Goal: Use online tool/utility: Utilize a website feature to perform a specific function

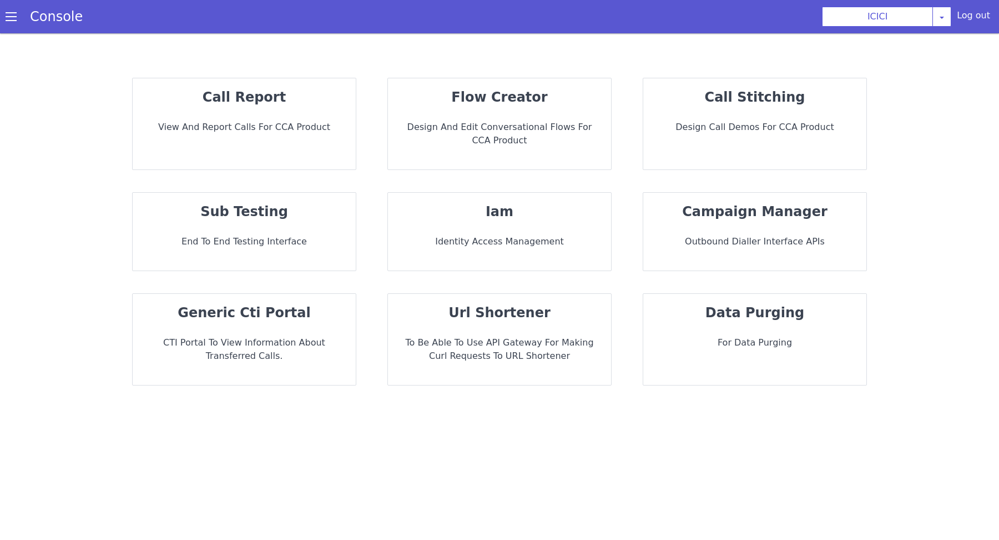
click at [507, 134] on p "Design and Edit Conversational flows for CCA Product" at bounding box center [499, 133] width 205 height 27
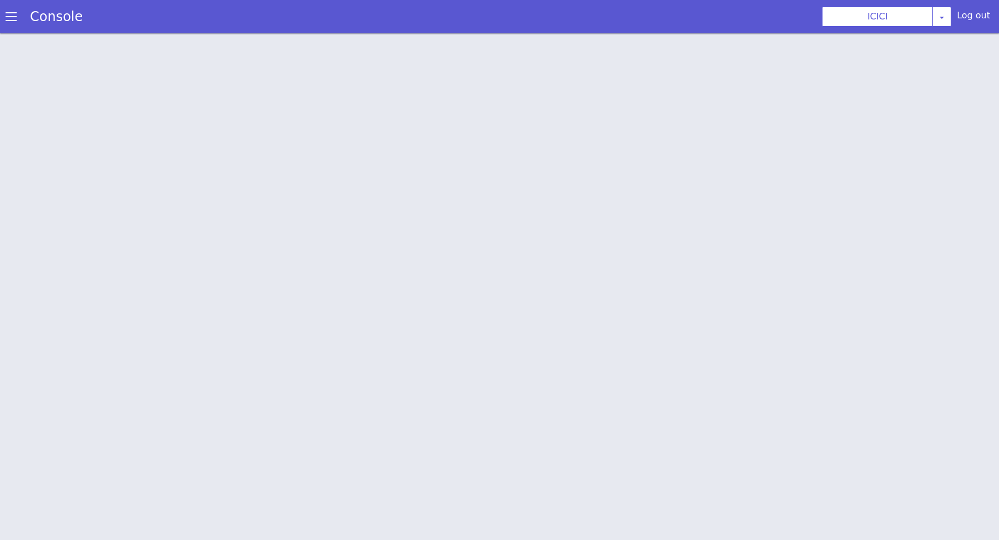
scroll to position [3, 0]
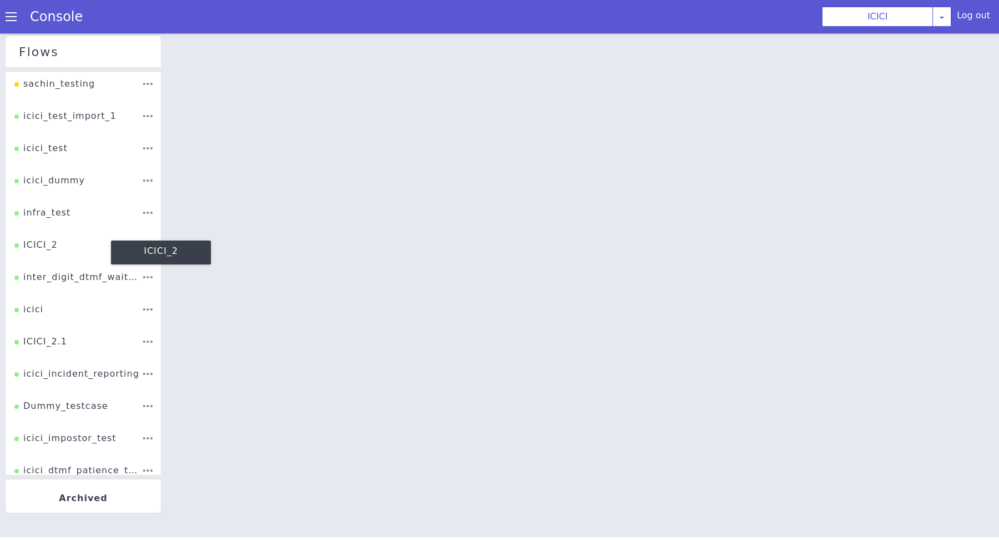
click at [39, 240] on div "ICICI_2" at bounding box center [35, 248] width 43 height 21
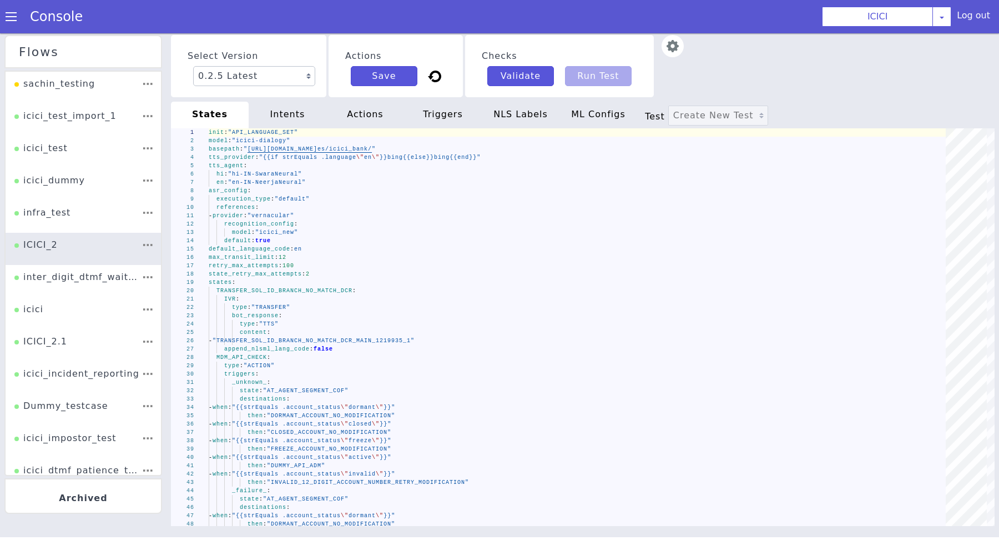
click at [691, 167] on span "Test" at bounding box center [704, 175] width 26 height 17
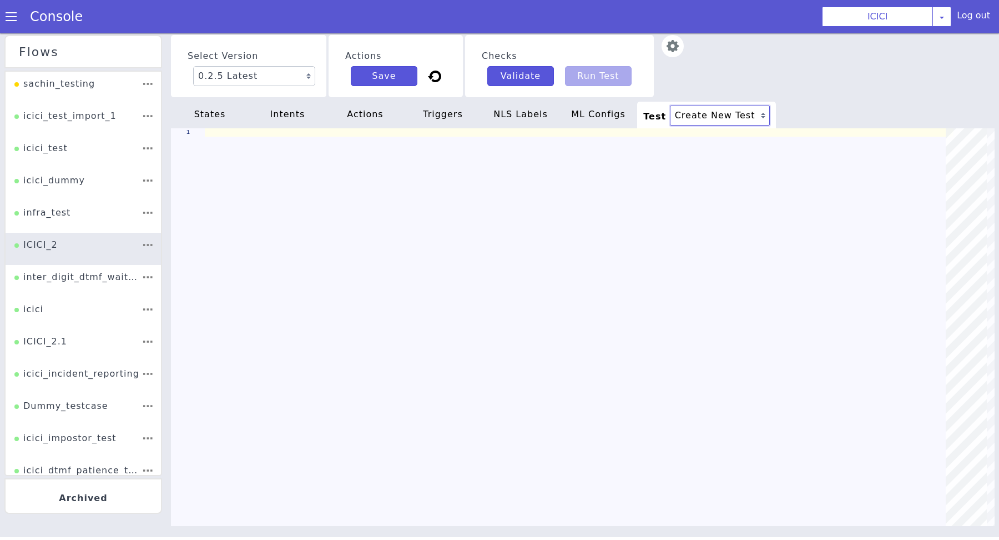
click at [684, 110] on select "Create New Test" at bounding box center [720, 115] width 100 height 20
click at [14, 23] on div "Console" at bounding box center [51, 16] width 102 height 31
click at [13, 16] on span at bounding box center [11, 16] width 11 height 11
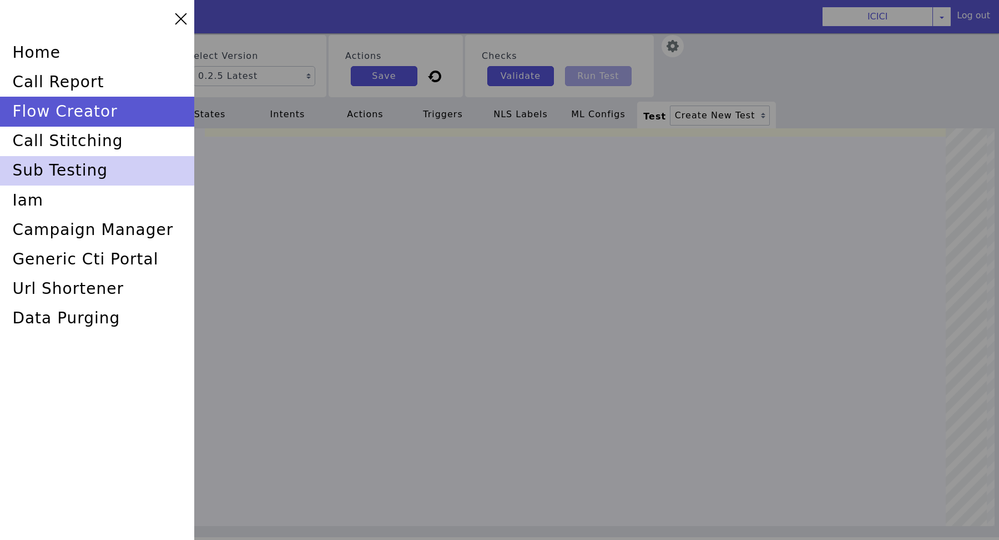
click at [67, 173] on div "sub testing" at bounding box center [97, 170] width 194 height 29
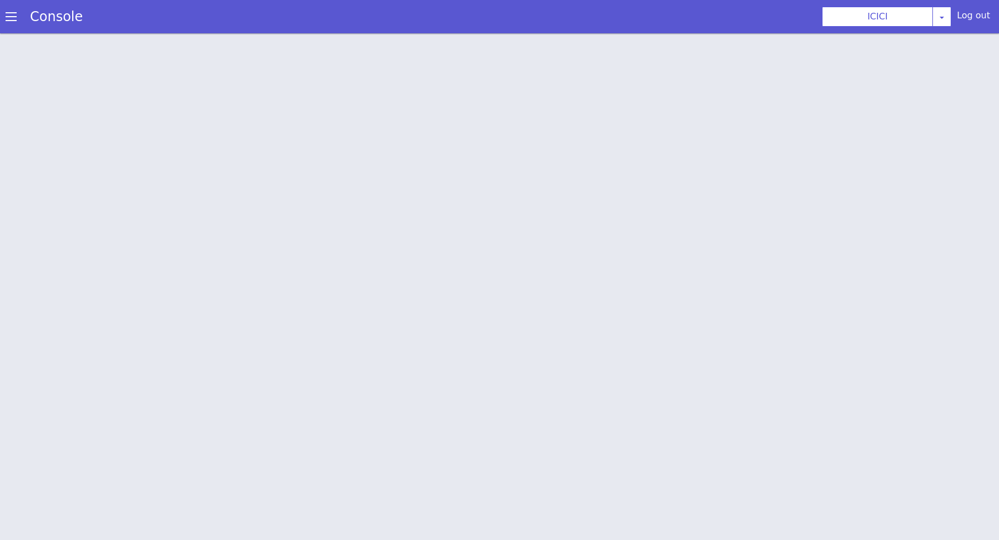
scroll to position [3, 0]
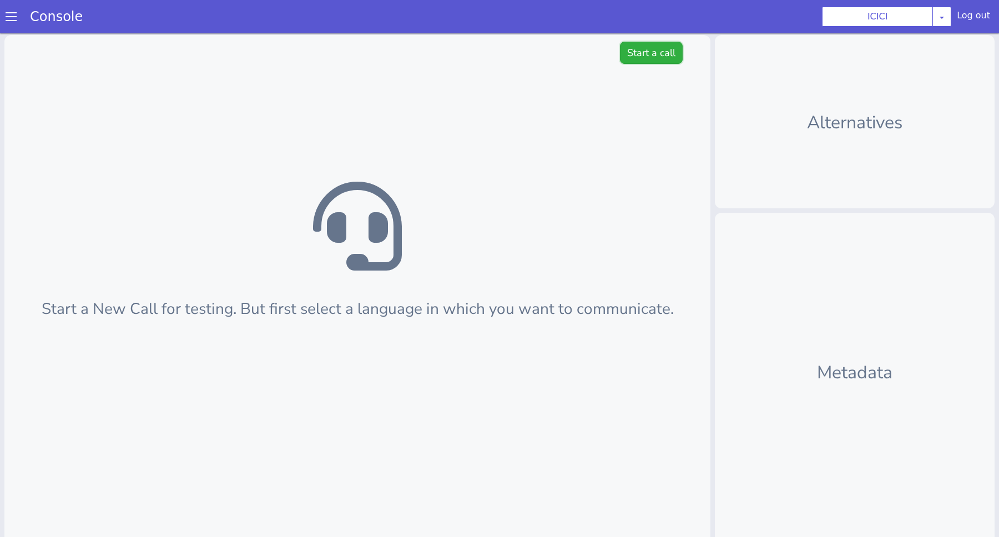
click at [653, 43] on button "Start a call" at bounding box center [651, 53] width 63 height 22
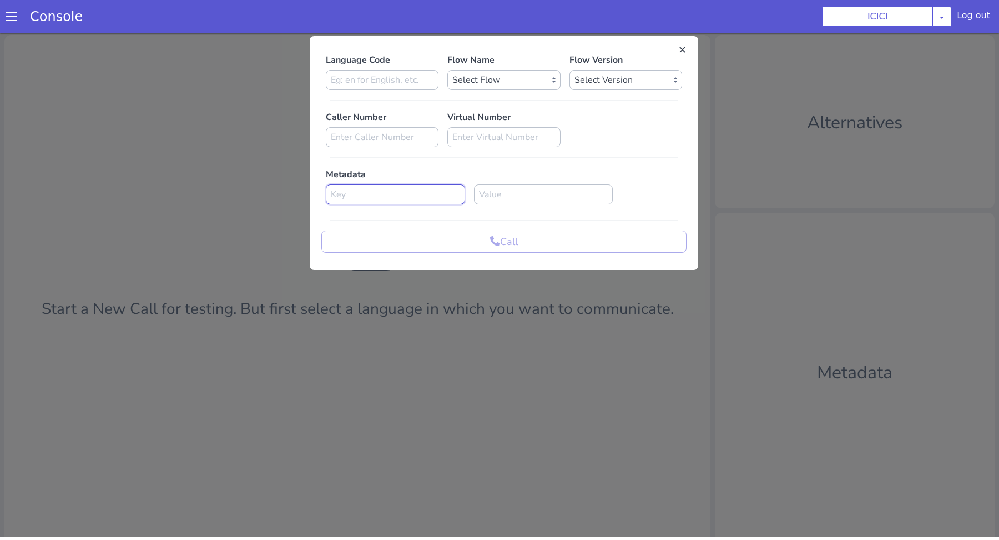
click at [418, 193] on input at bounding box center [395, 194] width 139 height 20
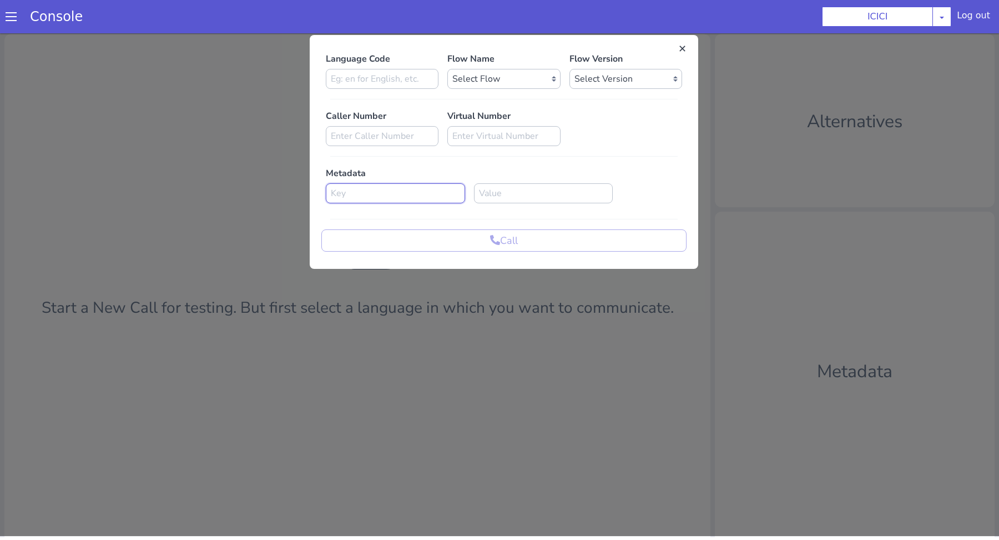
scroll to position [0, 0]
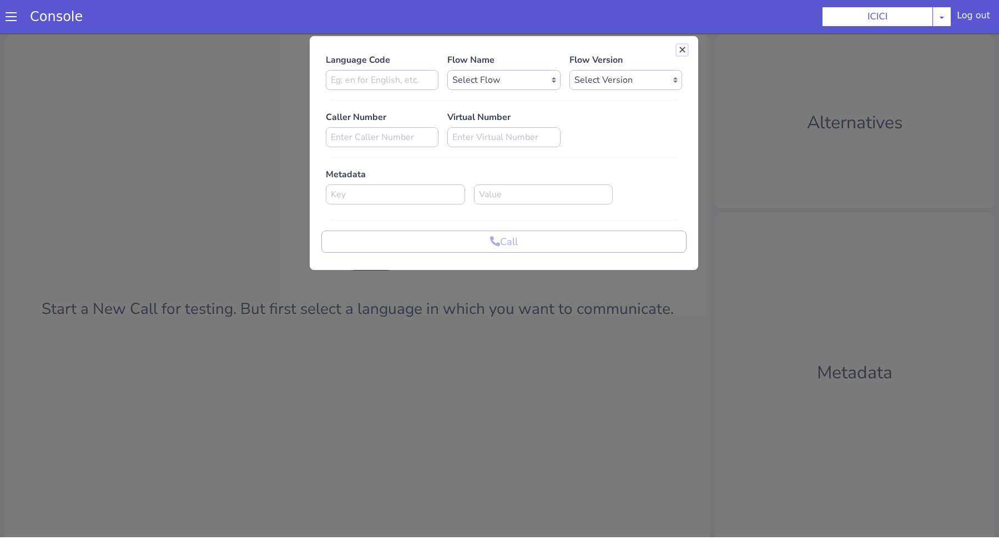
click at [684, 47] on button at bounding box center [682, 49] width 11 height 11
